Goal: Use online tool/utility

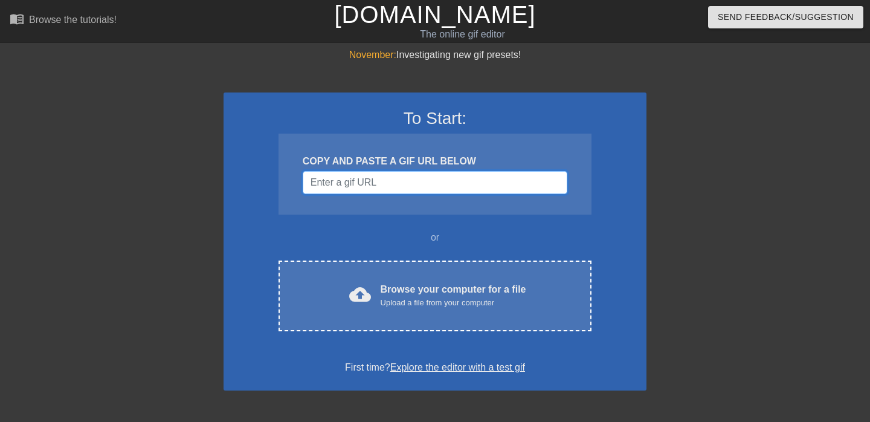
click at [383, 179] on input "Username" at bounding box center [435, 182] width 265 height 23
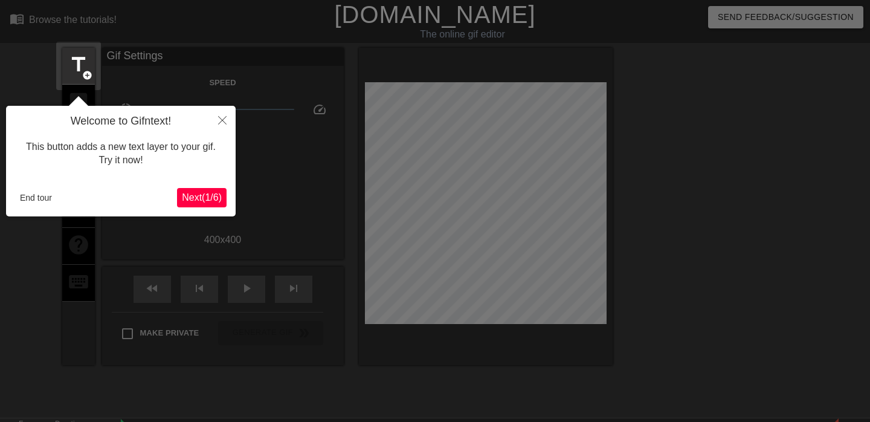
scroll to position [30, 0]
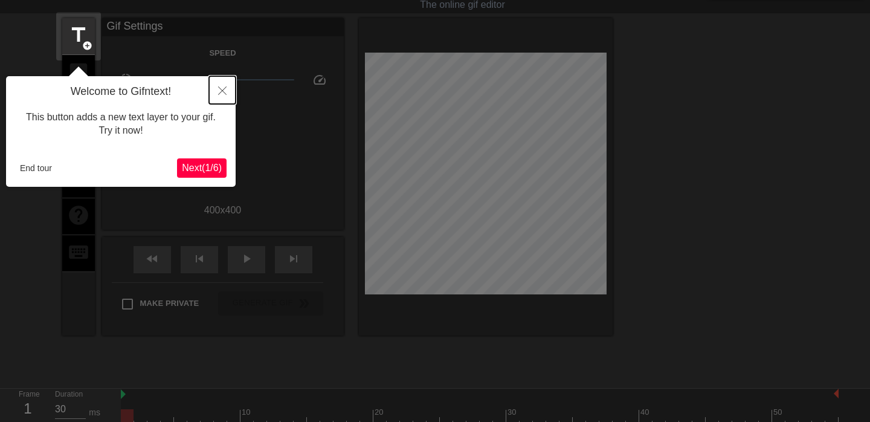
click at [225, 90] on icon "Close" at bounding box center [222, 90] width 8 height 8
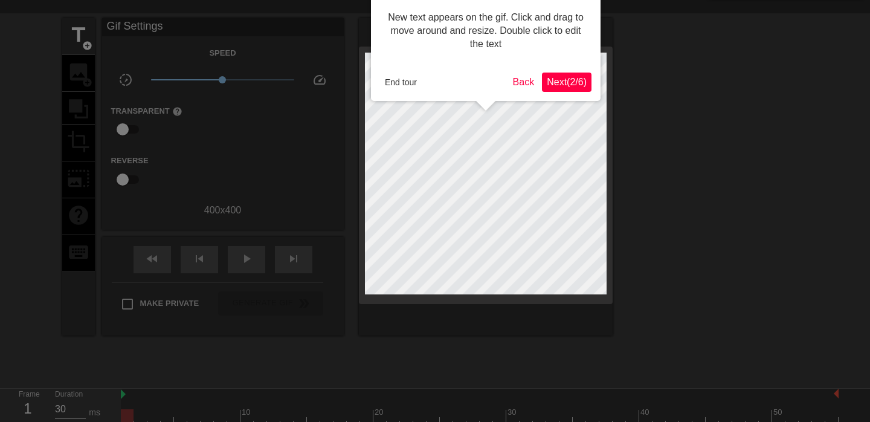
scroll to position [0, 0]
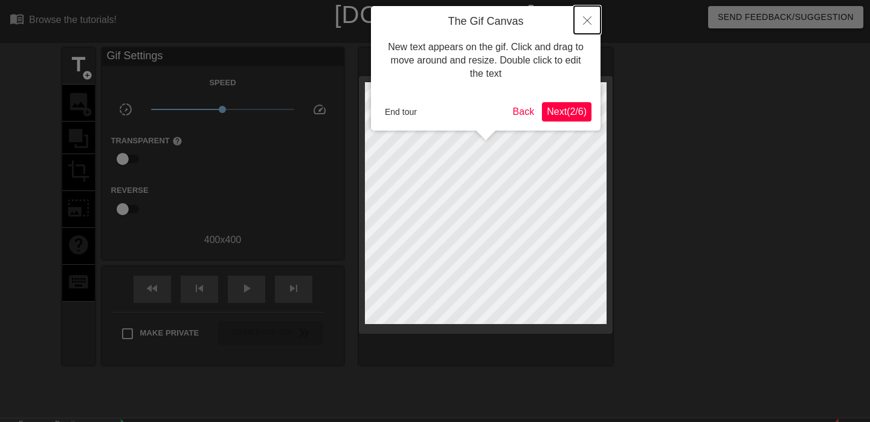
click at [584, 18] on icon "Close" at bounding box center [587, 20] width 8 height 8
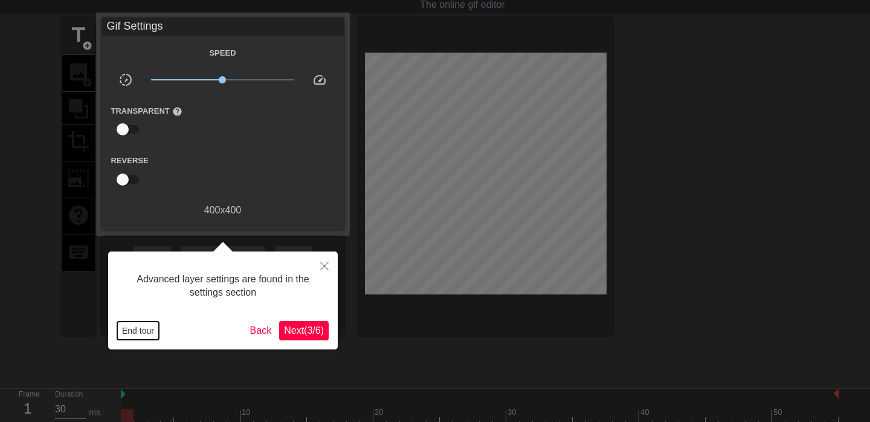
click at [147, 334] on button "End tour" at bounding box center [138, 330] width 42 height 18
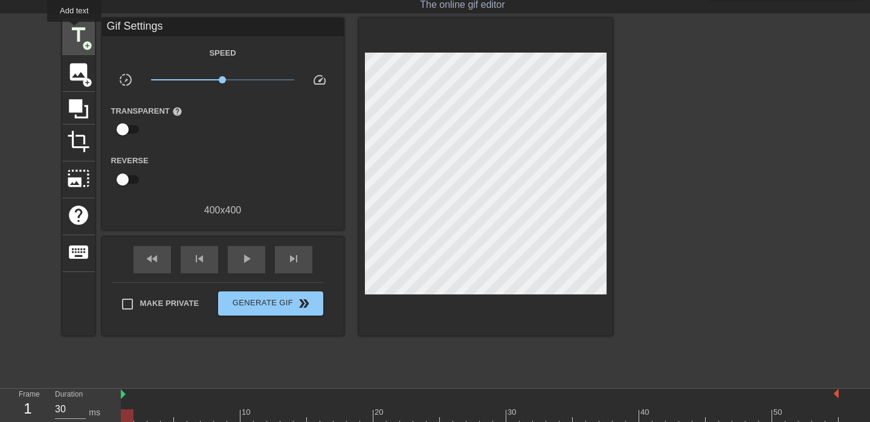
click at [75, 30] on span "title" at bounding box center [78, 35] width 23 height 23
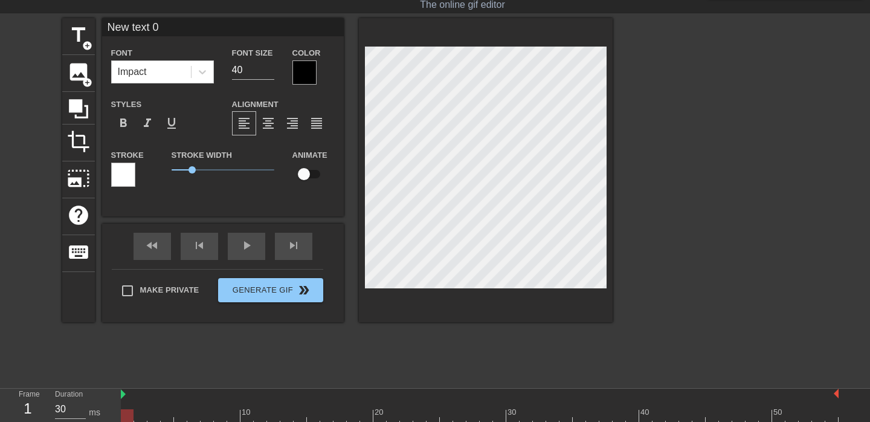
scroll to position [0, 2]
type input "H"
type textarea "H"
type input "HO"
type textarea "HO"
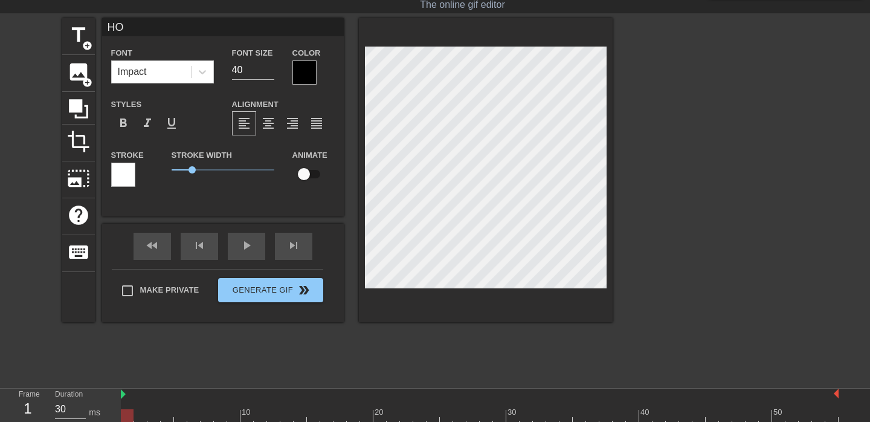
type input "HOP"
type textarea "HOP"
type input "HOP"
type textarea "HOP"
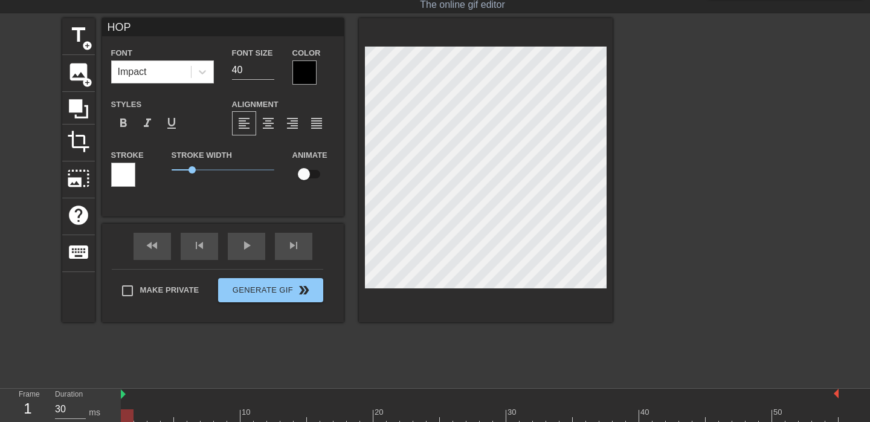
type input "HOP O"
type textarea "HOP O"
type input "HOP ON"
type textarea "HOP ON"
type input "HOP ON"
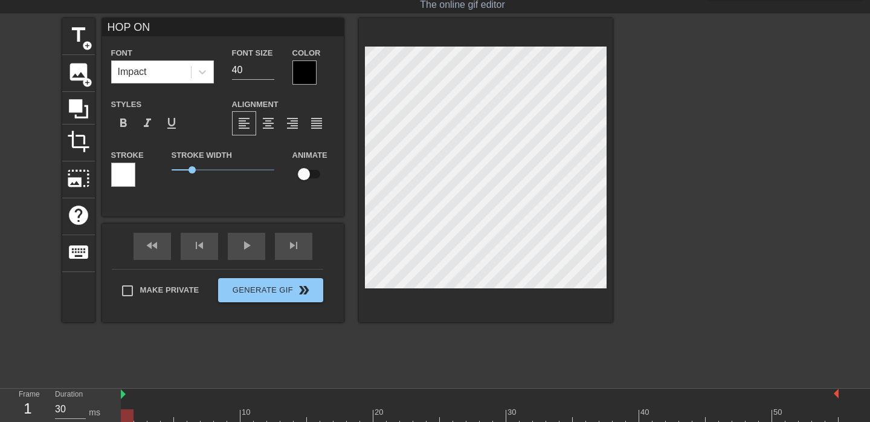
type textarea "HOP ON"
type input "HOP ON P"
type textarea "HOP ON P"
type input "HOP ON PE"
type textarea "HOP ON PE"
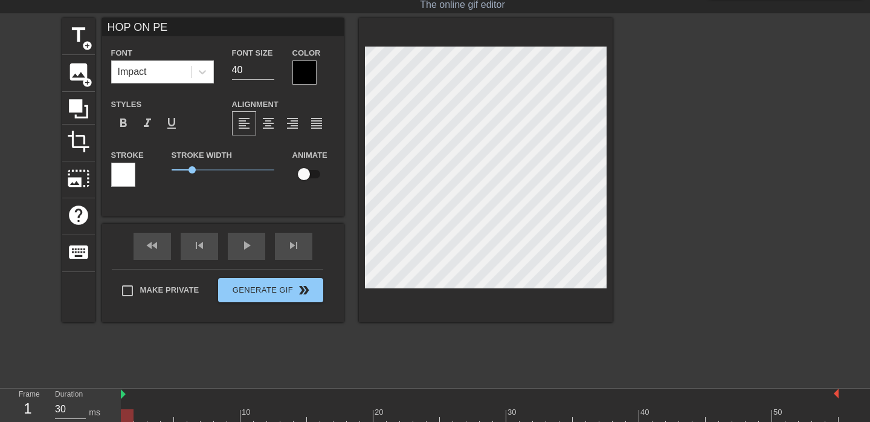
type input "HOP ON PEA"
type textarea "HOP ON PEA"
type input "HOP ON PEAK"
type textarea "HOP ON PEAK"
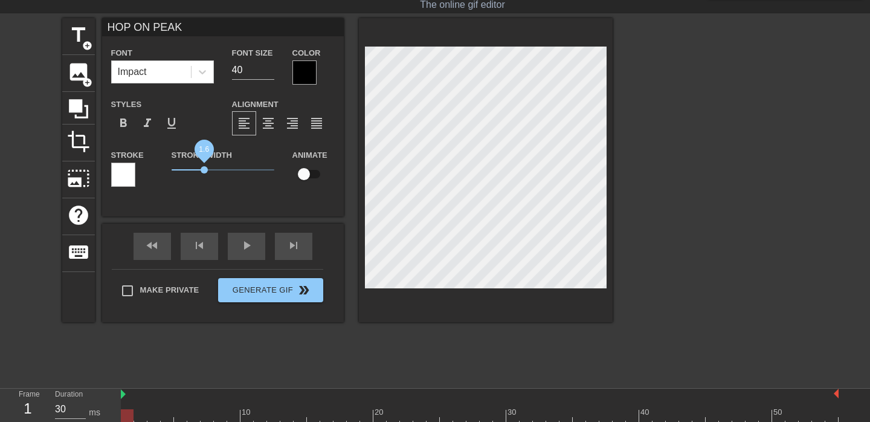
drag, startPoint x: 194, startPoint y: 168, endPoint x: 208, endPoint y: 168, distance: 13.9
click at [208, 168] on span "1.6" at bounding box center [203, 169] width 7 height 7
click at [113, 178] on div at bounding box center [123, 174] width 24 height 24
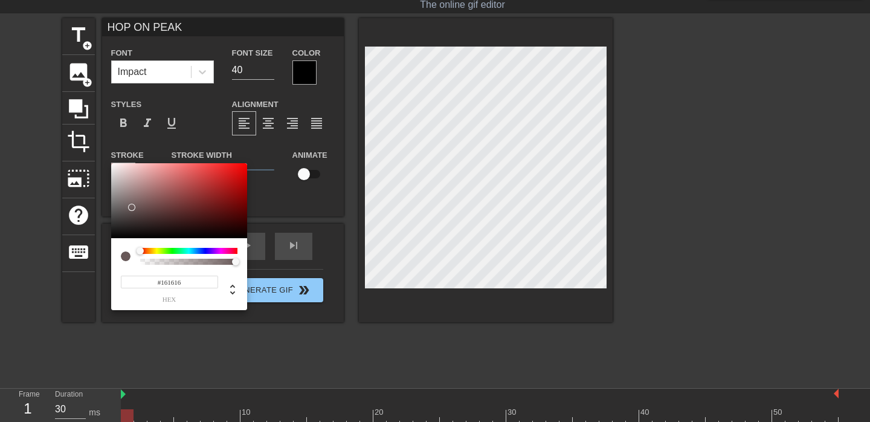
type input "#000000"
drag, startPoint x: 132, startPoint y: 207, endPoint x: 77, endPoint y: 261, distance: 76.9
click at [77, 261] on div "#000000 hex" at bounding box center [435, 211] width 870 height 422
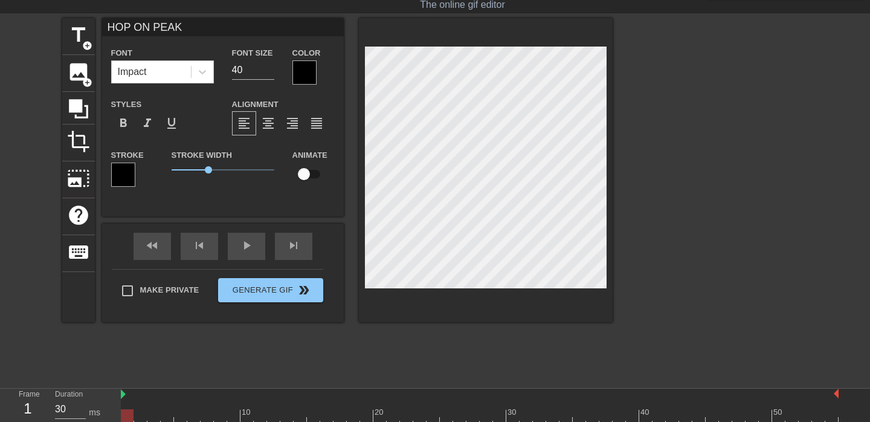
click at [304, 69] on div at bounding box center [304, 72] width 24 height 24
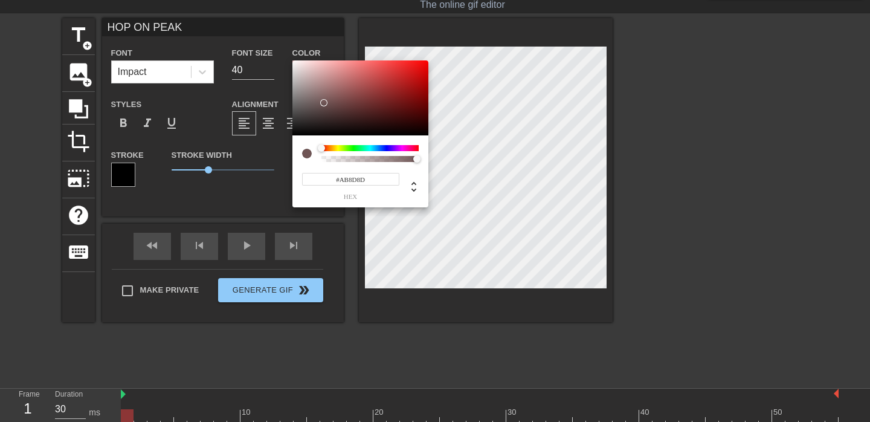
type input "#FFFFFF"
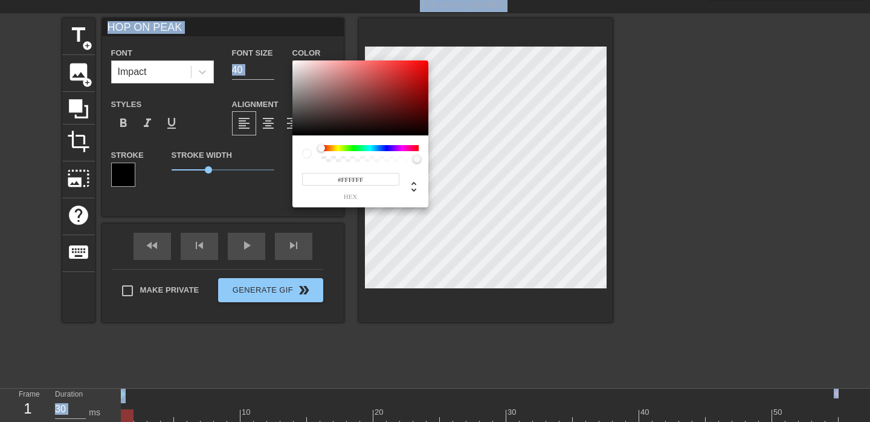
drag, startPoint x: 324, startPoint y: 103, endPoint x: 232, endPoint y: -14, distance: 148.4
click at [232, 0] on html "menu_book Browse the tutorials! [DOMAIN_NAME] The online gif editor Send Feedba…" at bounding box center [435, 210] width 870 height 481
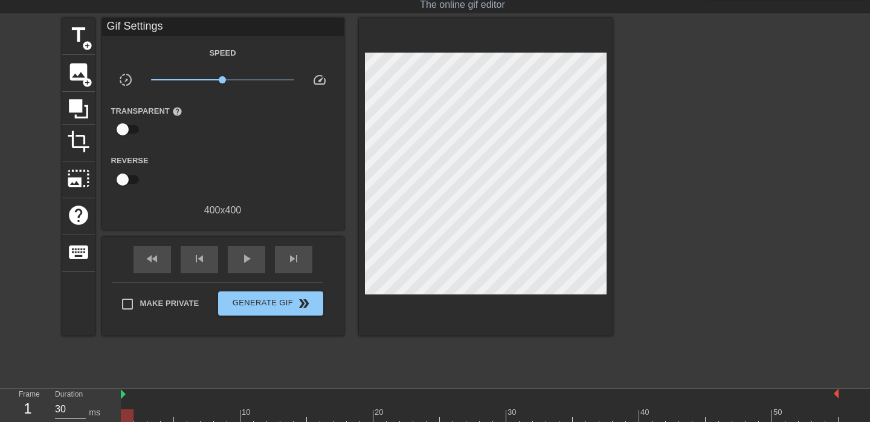
click at [656, 251] on div at bounding box center [717, 199] width 181 height 362
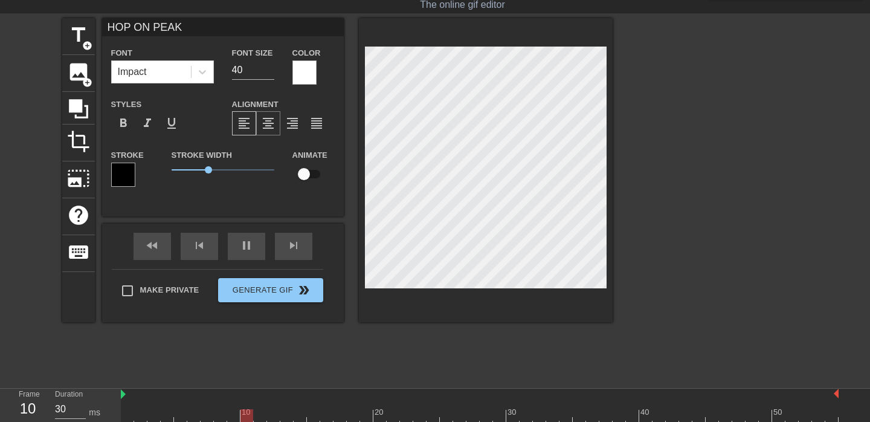
click at [272, 126] on span "format_align_center" at bounding box center [268, 123] width 14 height 14
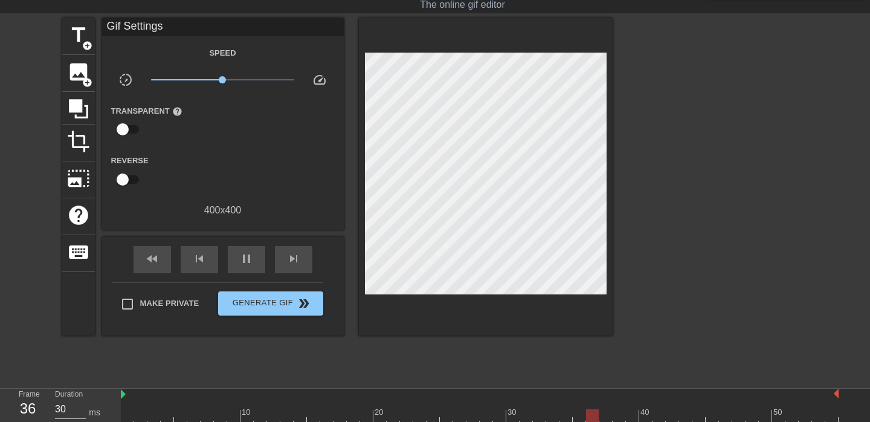
click at [704, 174] on div at bounding box center [717, 199] width 181 height 362
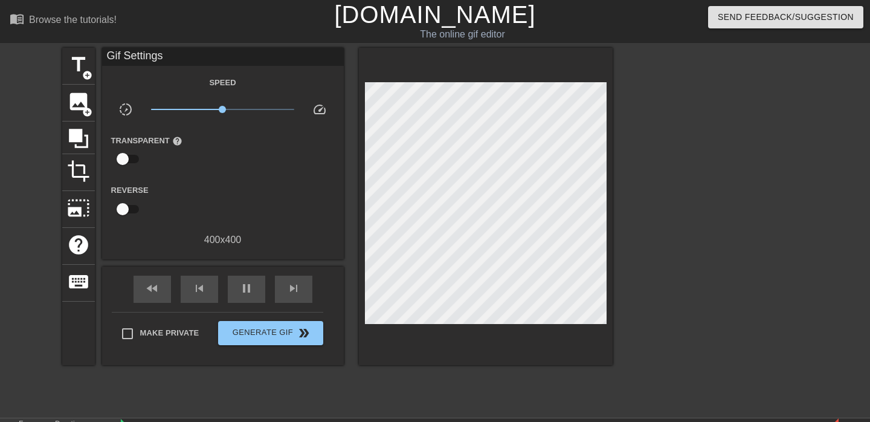
click at [702, 278] on div at bounding box center [717, 229] width 181 height 362
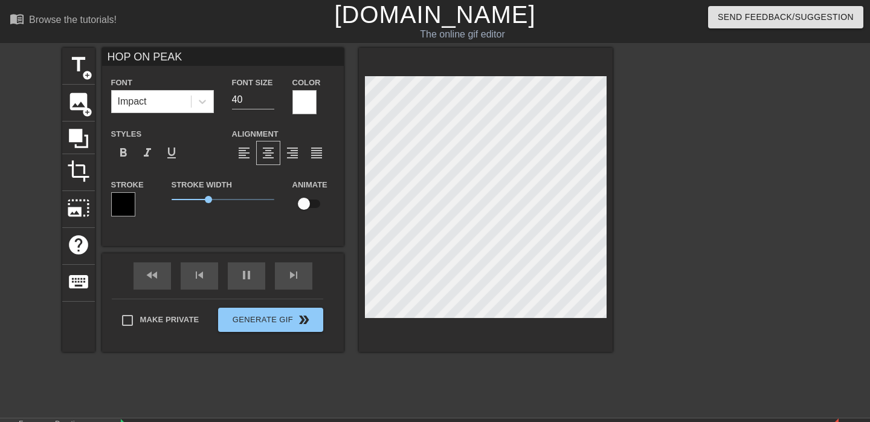
click at [529, 322] on div at bounding box center [486, 200] width 254 height 304
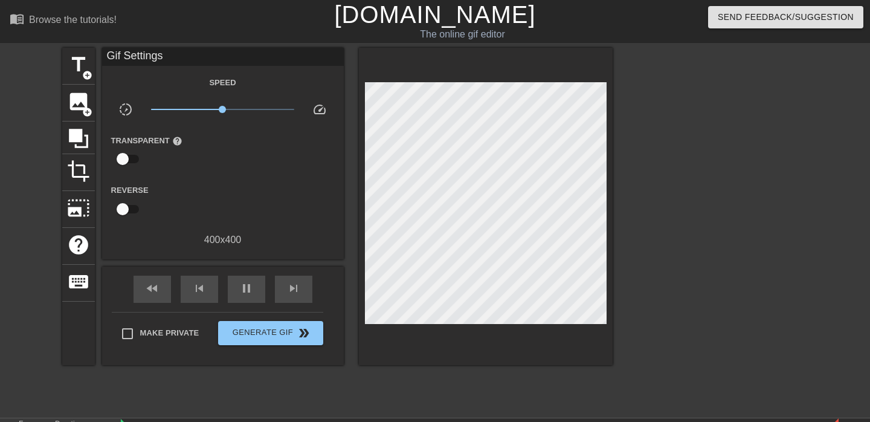
click at [700, 271] on div at bounding box center [717, 229] width 181 height 362
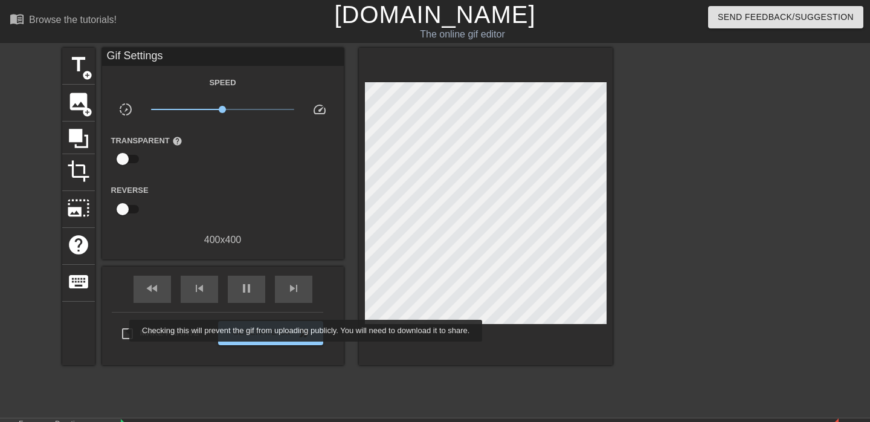
type input "30"
click at [127, 330] on input "Make Private" at bounding box center [127, 333] width 25 height 25
checkbox input "true"
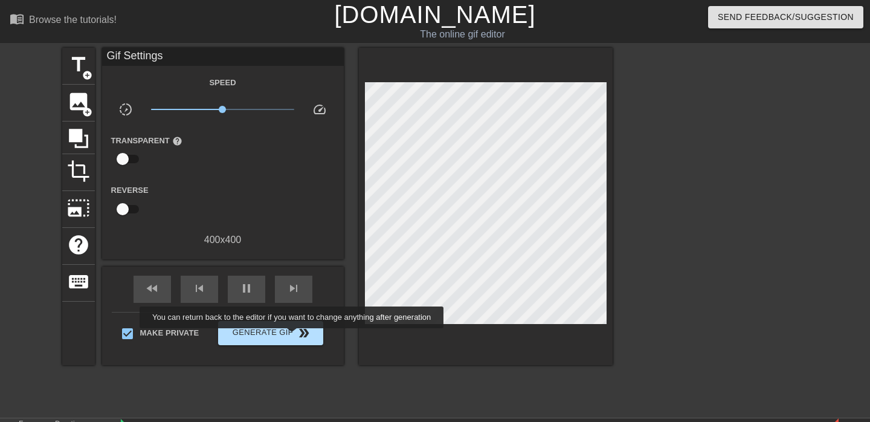
type input "30"
click at [300, 335] on span "double_arrow" at bounding box center [304, 332] width 14 height 14
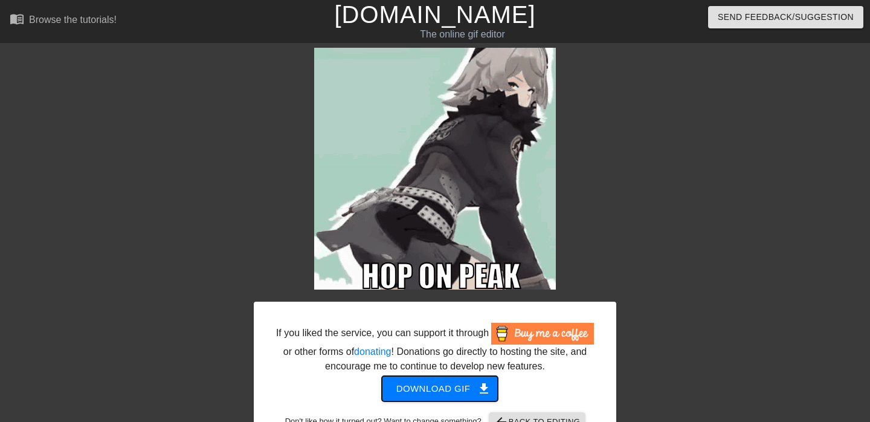
click at [460, 396] on span "Download gif get_app" at bounding box center [440, 388] width 88 height 16
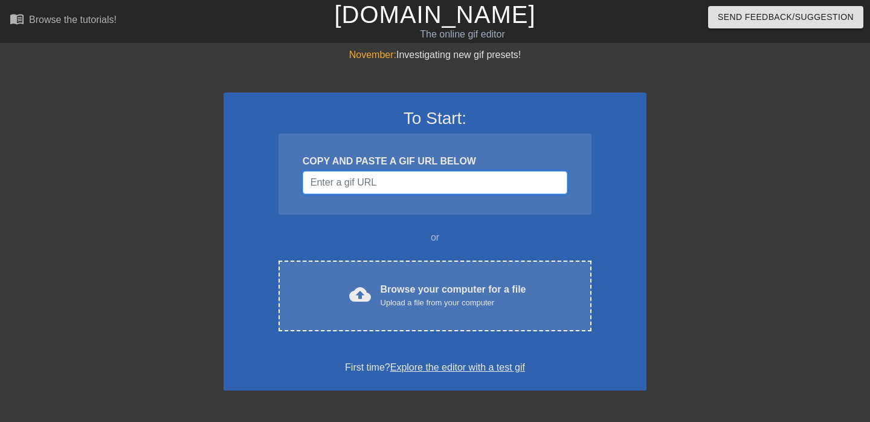
click at [405, 187] on input "Username" at bounding box center [435, 182] width 265 height 23
click at [467, 187] on input "Username" at bounding box center [435, 182] width 265 height 23
